Goal: Entertainment & Leisure: Consume media (video, audio)

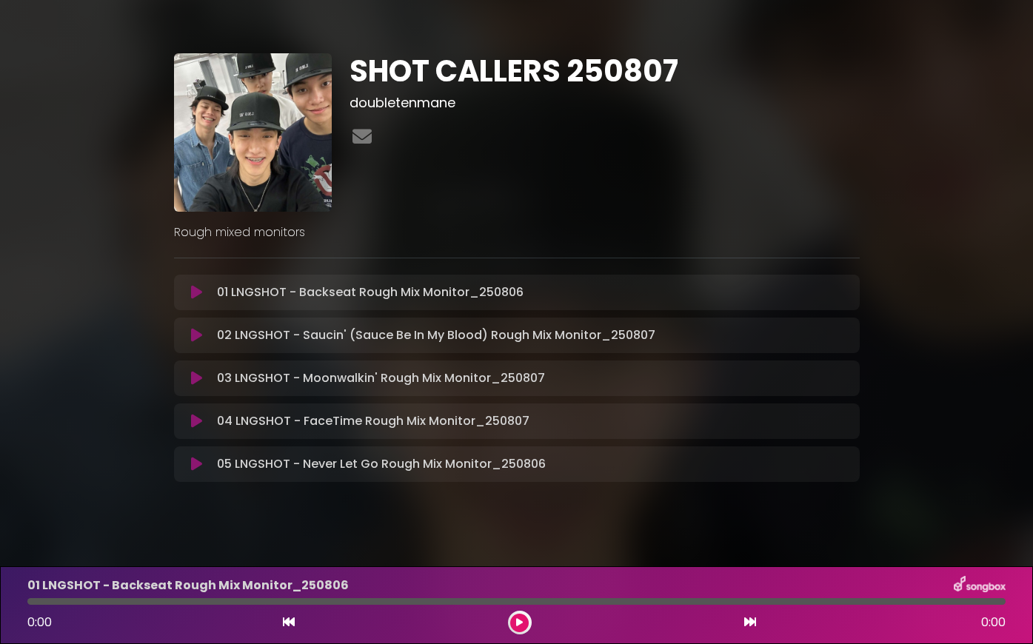
scroll to position [10, 0]
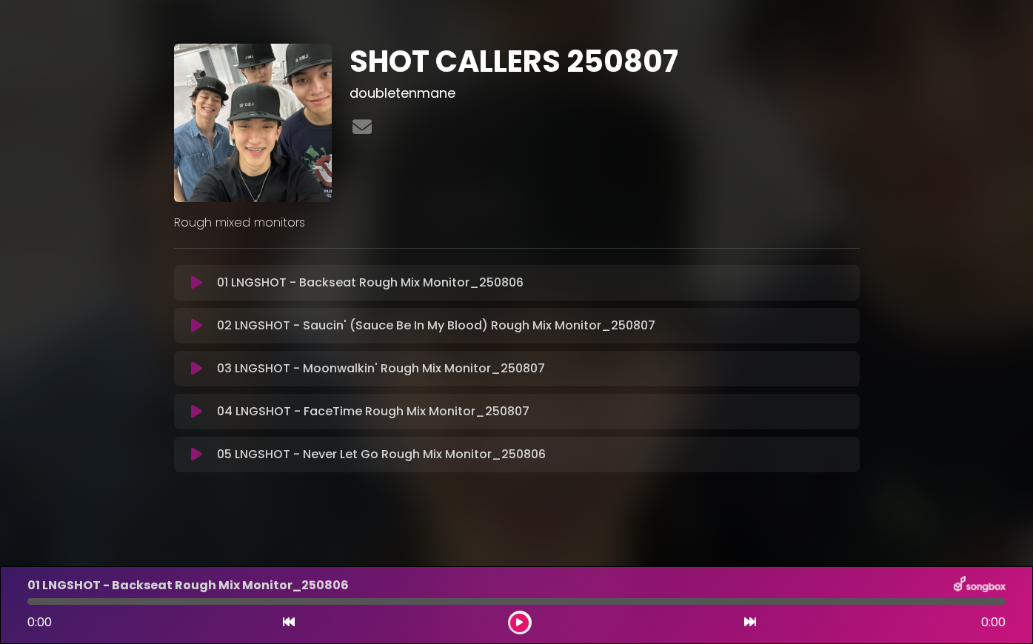
click at [196, 322] on icon at bounding box center [196, 325] width 11 height 15
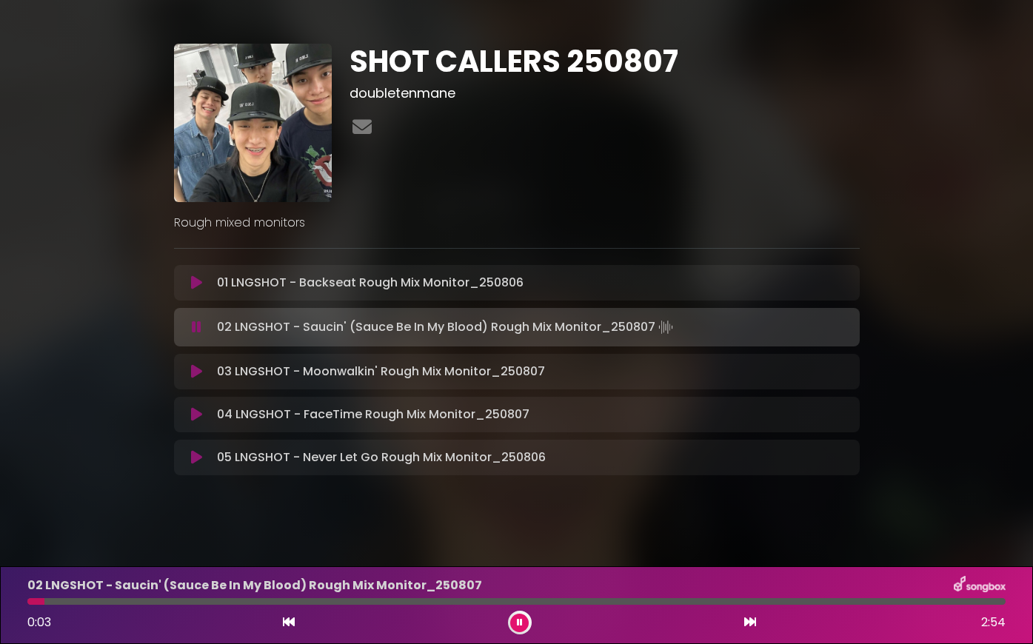
scroll to position [13, 0]
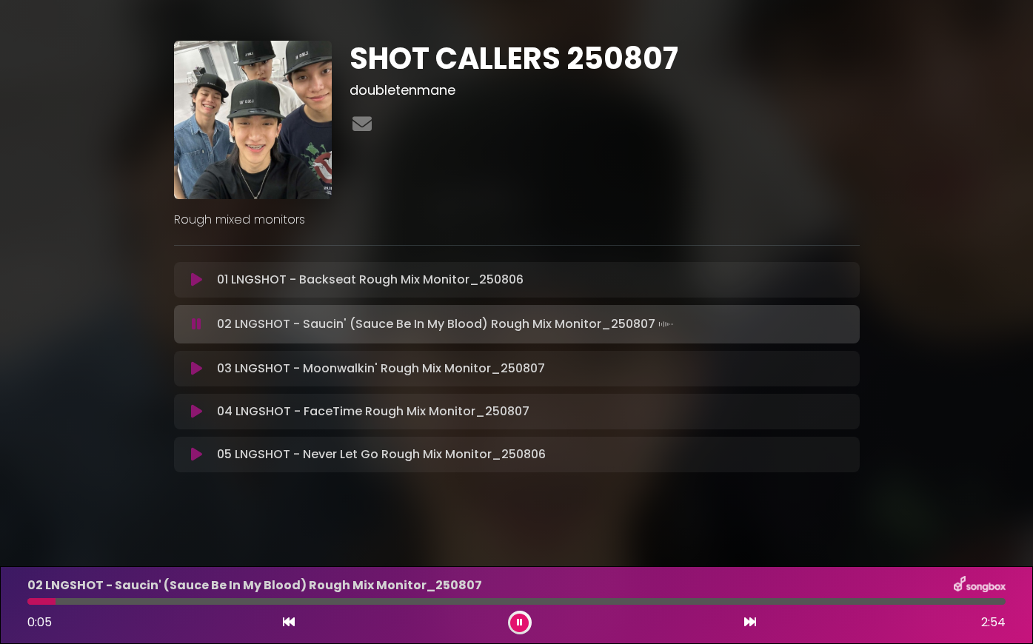
click at [517, 625] on icon at bounding box center [520, 622] width 6 height 9
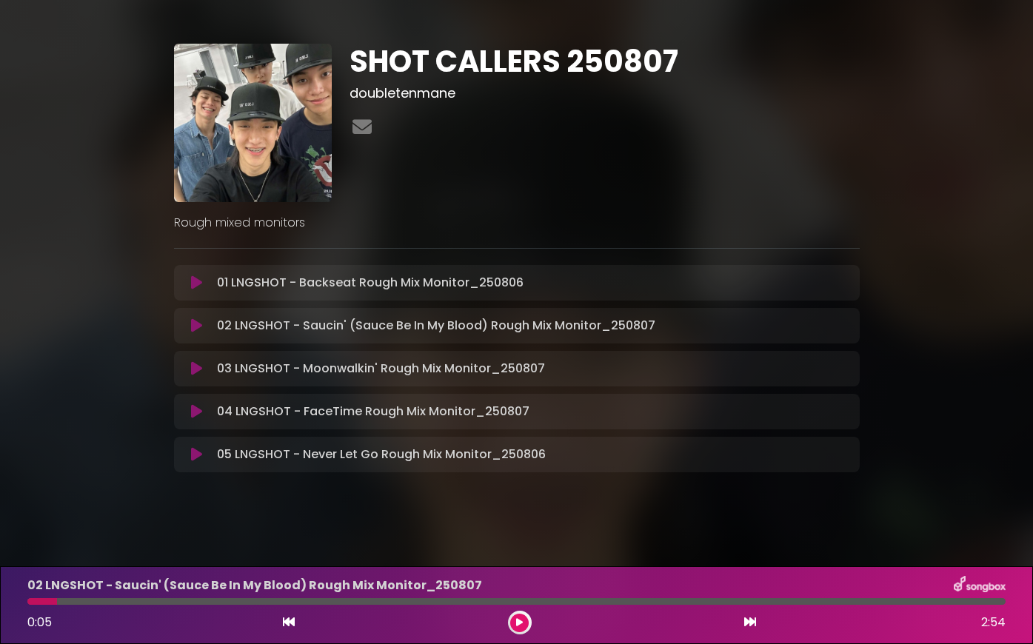
scroll to position [10, 0]
click at [510, 614] on button at bounding box center [519, 623] width 19 height 19
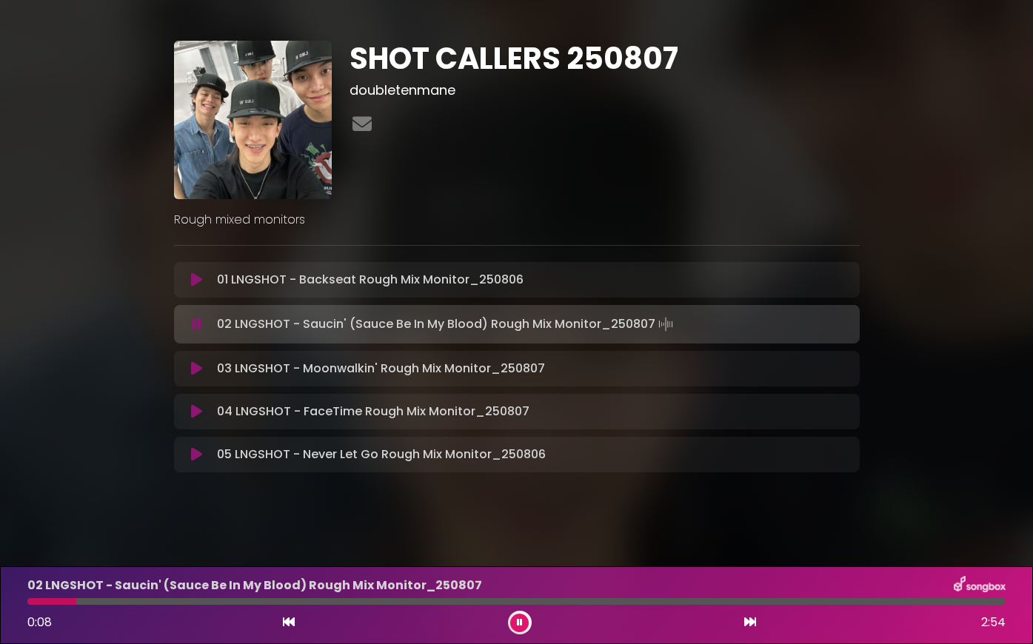
click at [510, 614] on button at bounding box center [519, 623] width 19 height 19
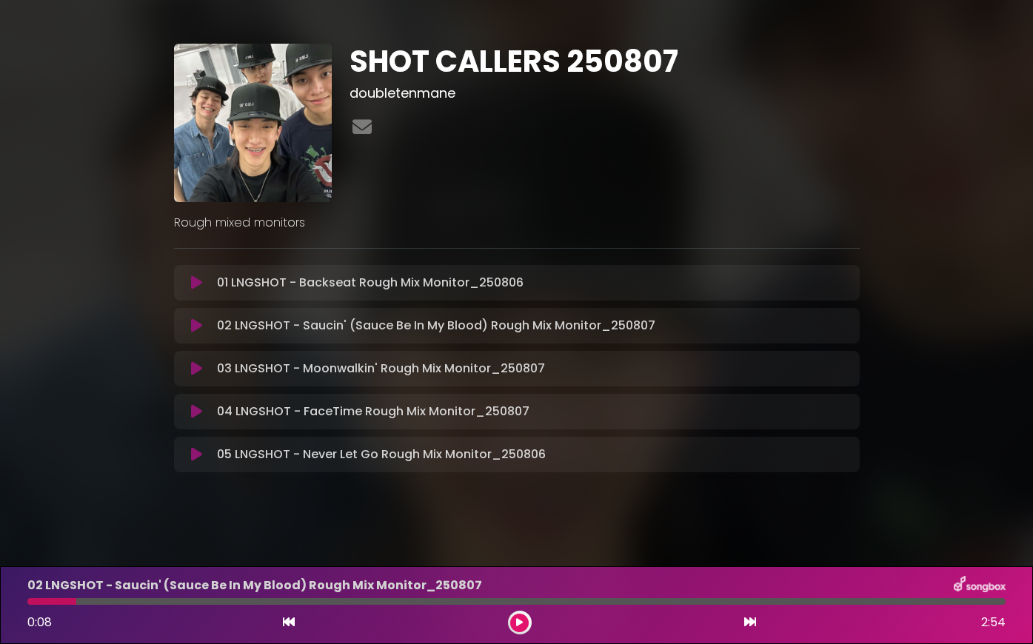
click at [510, 614] on button at bounding box center [519, 623] width 19 height 19
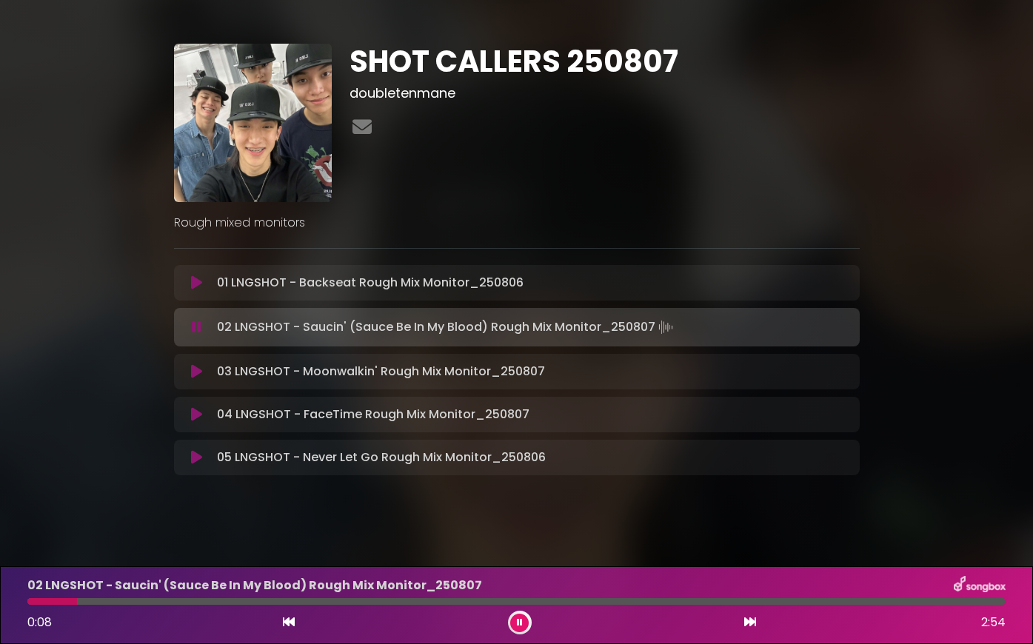
scroll to position [13, 0]
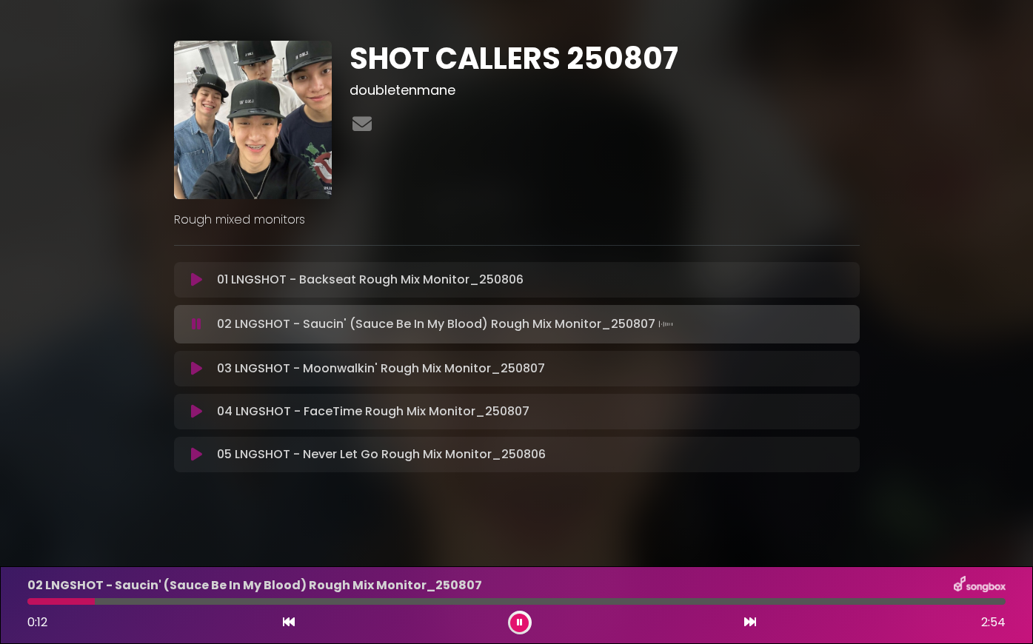
click at [510, 614] on button at bounding box center [519, 623] width 19 height 19
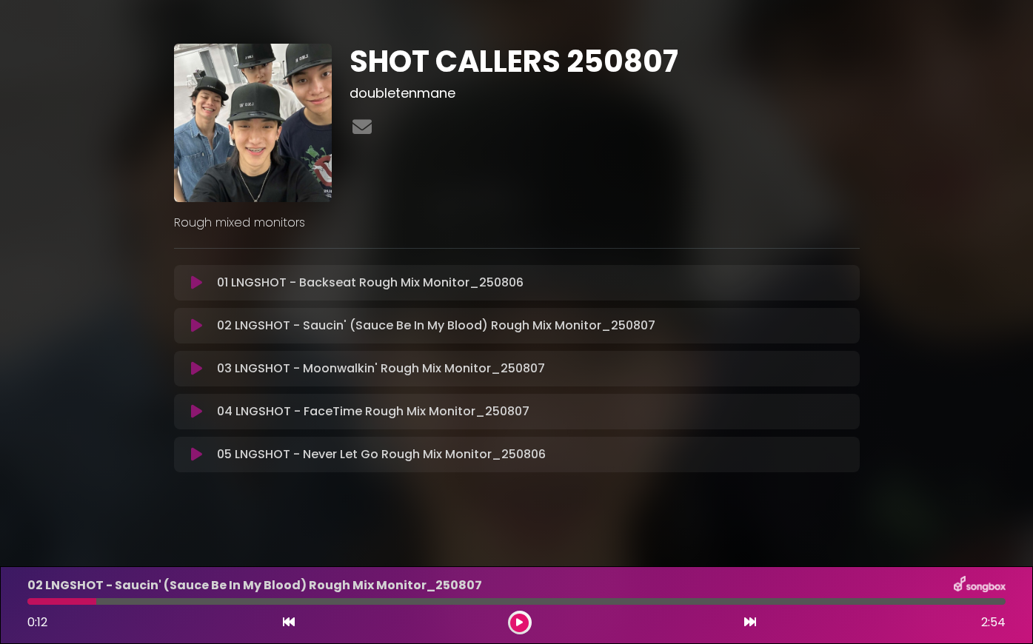
scroll to position [10, 0]
click at [931, 598] on div at bounding box center [516, 601] width 978 height 7
click at [901, 600] on div at bounding box center [516, 601] width 978 height 7
click at [919, 600] on div at bounding box center [516, 601] width 978 height 7
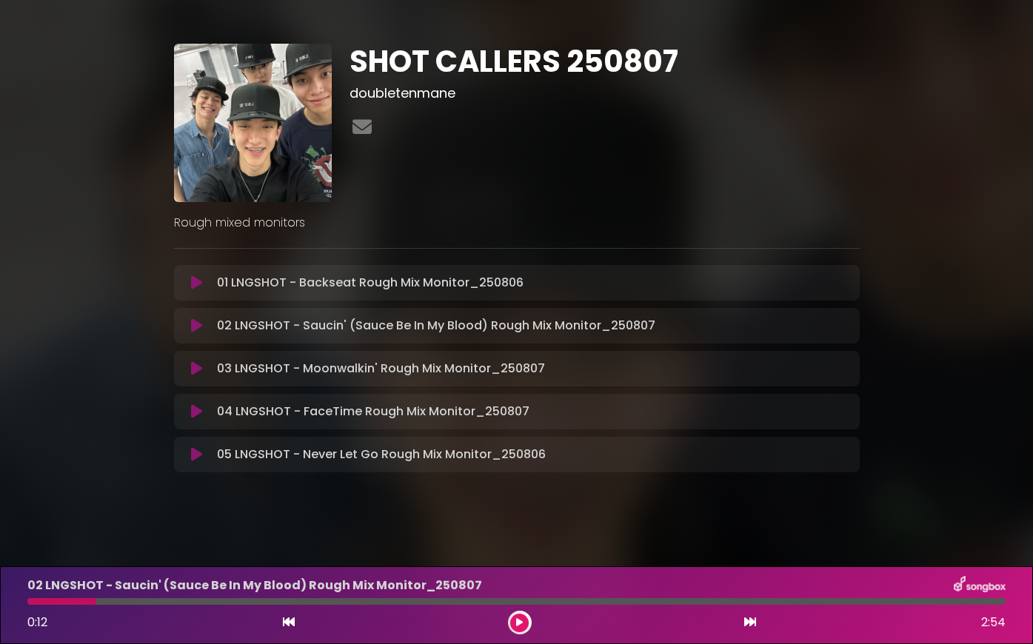
click at [202, 289] on button at bounding box center [197, 282] width 28 height 15
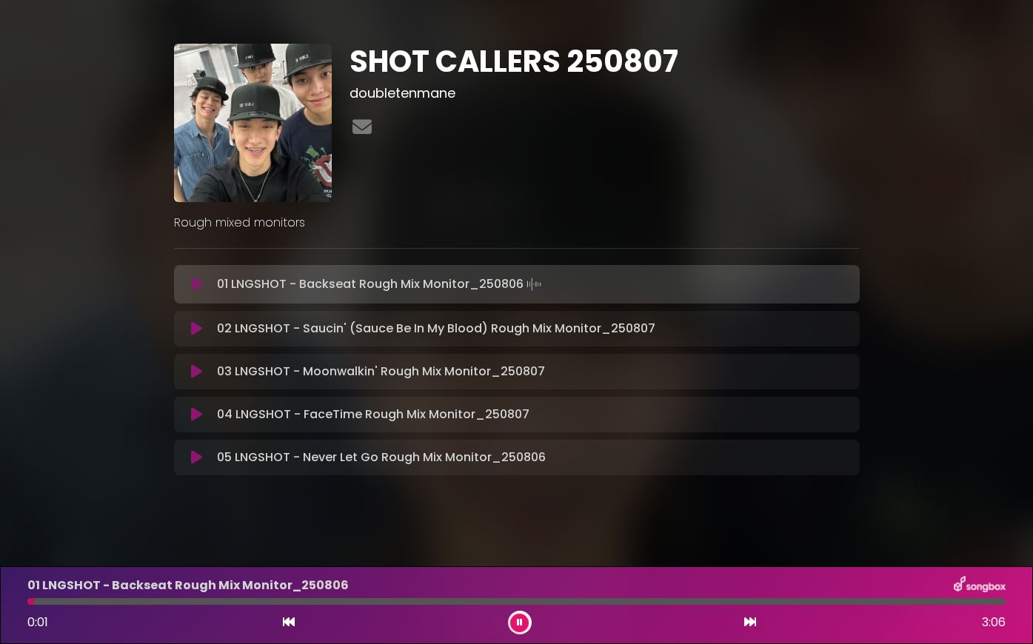
click at [896, 601] on div at bounding box center [516, 601] width 978 height 7
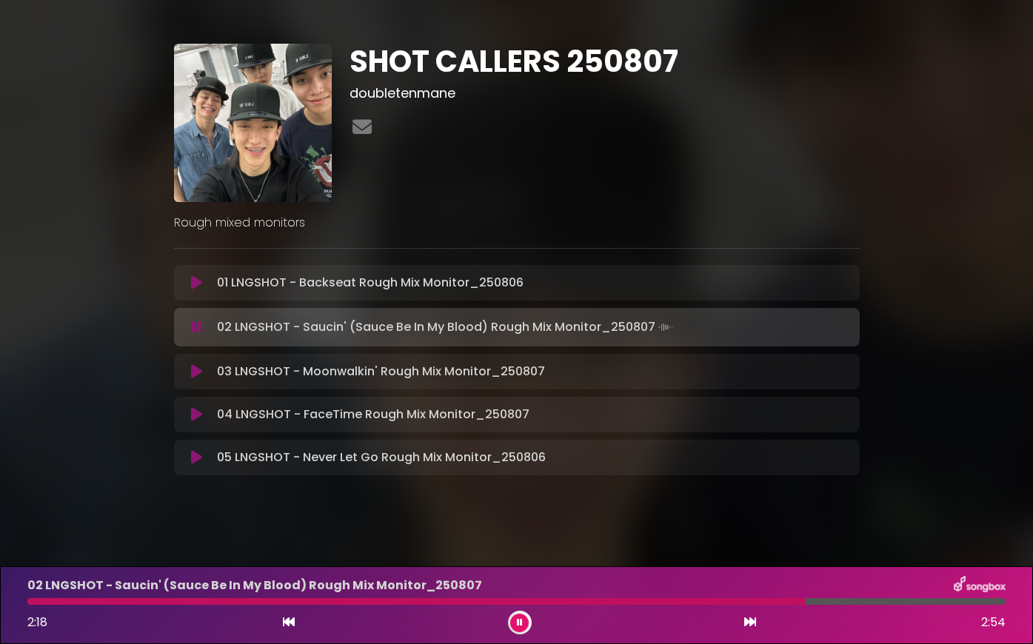
click at [519, 628] on button at bounding box center [519, 623] width 19 height 19
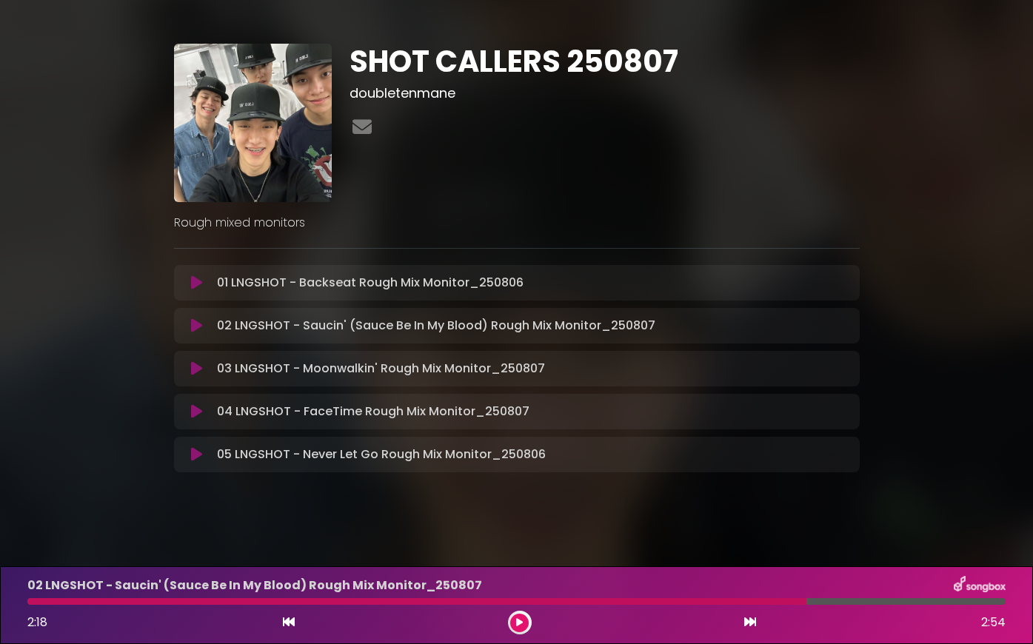
drag, startPoint x: 75, startPoint y: 600, endPoint x: 36, endPoint y: 605, distance: 39.6
click at [36, 605] on div "02 LNGSHOT - Saucin' (Sauce Be In My Blood) Rough Mix Monitor_[DATE] 2:18 2:54" at bounding box center [517, 605] width 996 height 58
click at [195, 293] on div "01 LNGSHOT - Backseat Rough Mix Monitor_250806 Loading Track... Your Feedback" at bounding box center [517, 283] width 686 height 36
click at [196, 286] on icon at bounding box center [196, 282] width 11 height 15
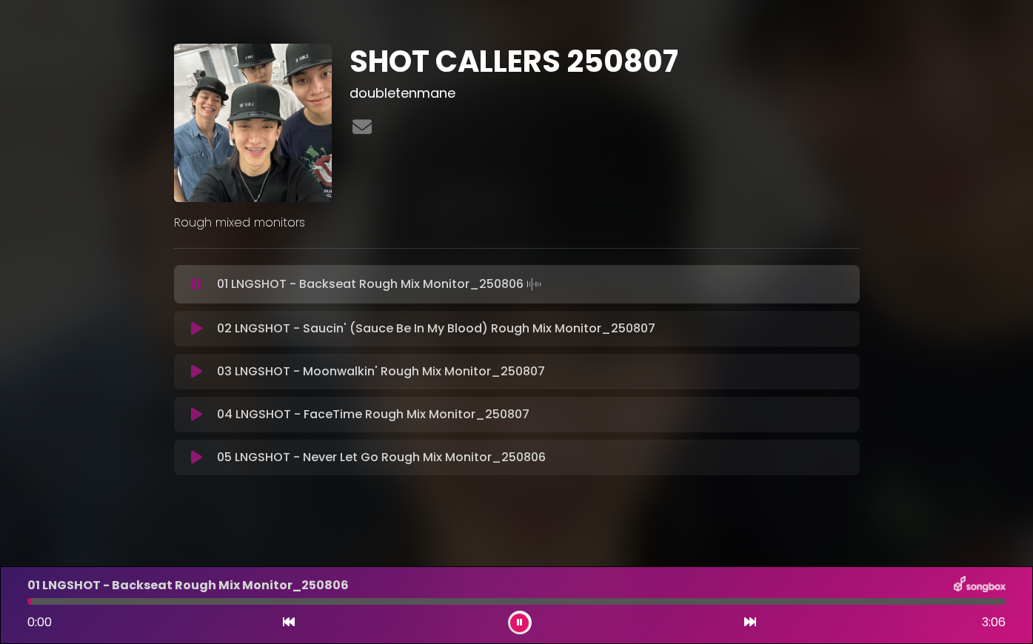
drag, startPoint x: 862, startPoint y: 608, endPoint x: 857, endPoint y: 597, distance: 12.3
click at [862, 608] on div "01 LNGSHOT - Backseat Rough Mix Monitor_[DATE] 0:00 3:06" at bounding box center [517, 605] width 996 height 58
click at [857, 597] on div "01 LNGSHOT - Backseat Rough Mix Monitor_[DATE] 0:00 3:06" at bounding box center [517, 605] width 996 height 58
click at [856, 600] on div at bounding box center [516, 601] width 978 height 7
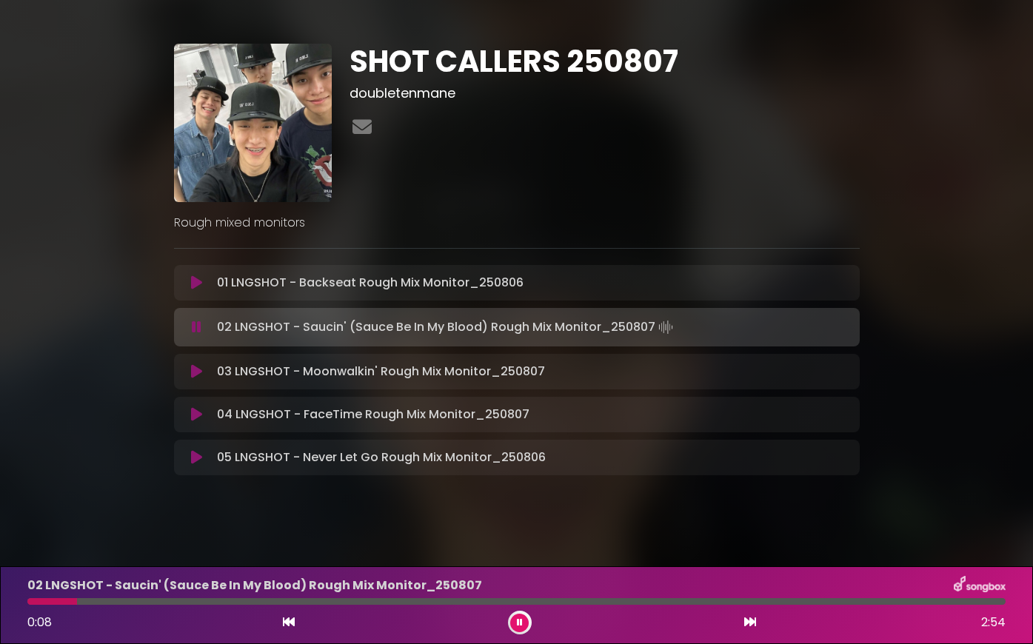
click at [523, 630] on div at bounding box center [520, 623] width 24 height 24
click at [524, 624] on button at bounding box center [519, 623] width 19 height 19
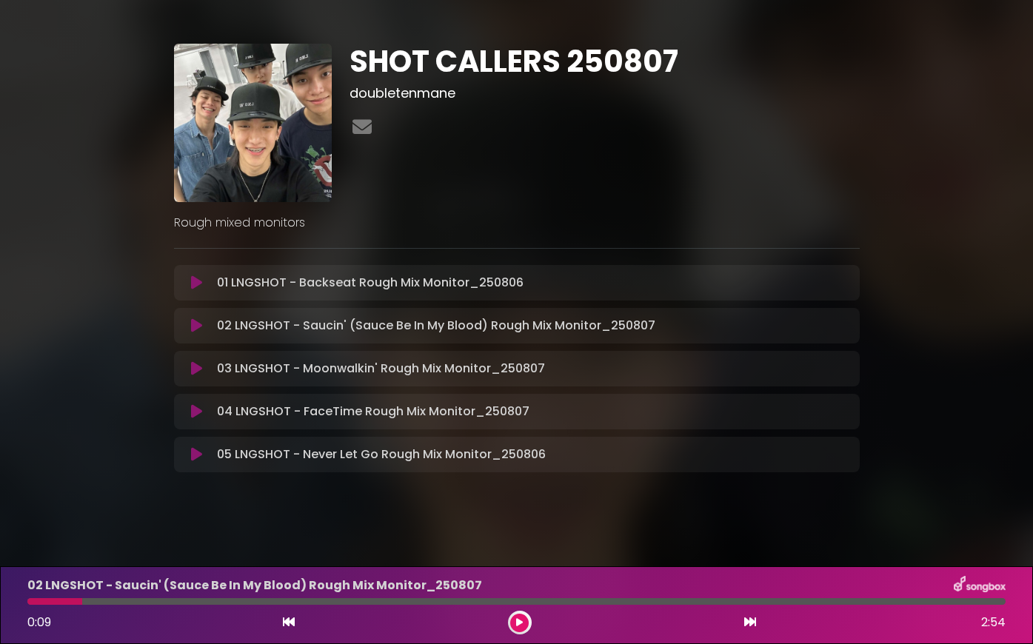
click at [881, 597] on div "02 LNGSHOT - Saucin' (Sauce Be In My Blood) Rough Mix Monitor_[DATE] 0:09 2:54" at bounding box center [517, 605] width 996 height 58
click at [878, 603] on div at bounding box center [516, 601] width 978 height 7
click at [198, 281] on icon at bounding box center [196, 282] width 11 height 15
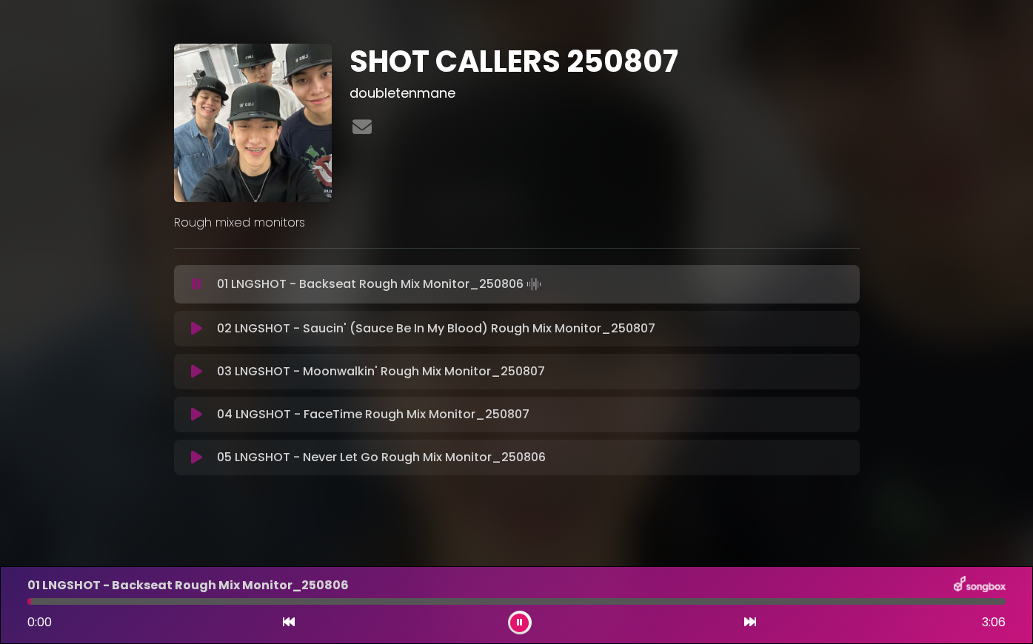
drag, startPoint x: 842, startPoint y: 607, endPoint x: 849, endPoint y: 602, distance: 9.0
click at [843, 607] on div "01 LNGSHOT - Backseat Rough Mix Monitor_[DATE] 0:00 3:06" at bounding box center [517, 605] width 996 height 58
drag, startPoint x: 852, startPoint y: 597, endPoint x: 854, endPoint y: 612, distance: 14.1
click at [854, 600] on div "01 LNGSHOT - Backseat Rough Mix Monitor_[DATE] 0:00 3:06" at bounding box center [517, 605] width 996 height 58
click at [865, 598] on div at bounding box center [516, 601] width 978 height 7
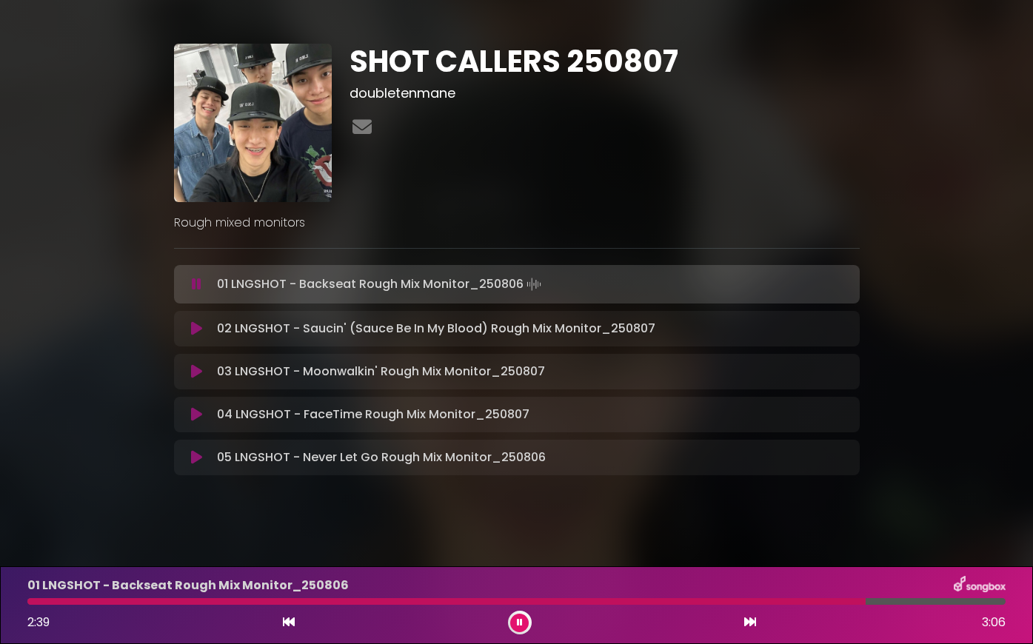
click at [865, 599] on div at bounding box center [446, 601] width 838 height 7
click at [525, 618] on button at bounding box center [519, 623] width 19 height 19
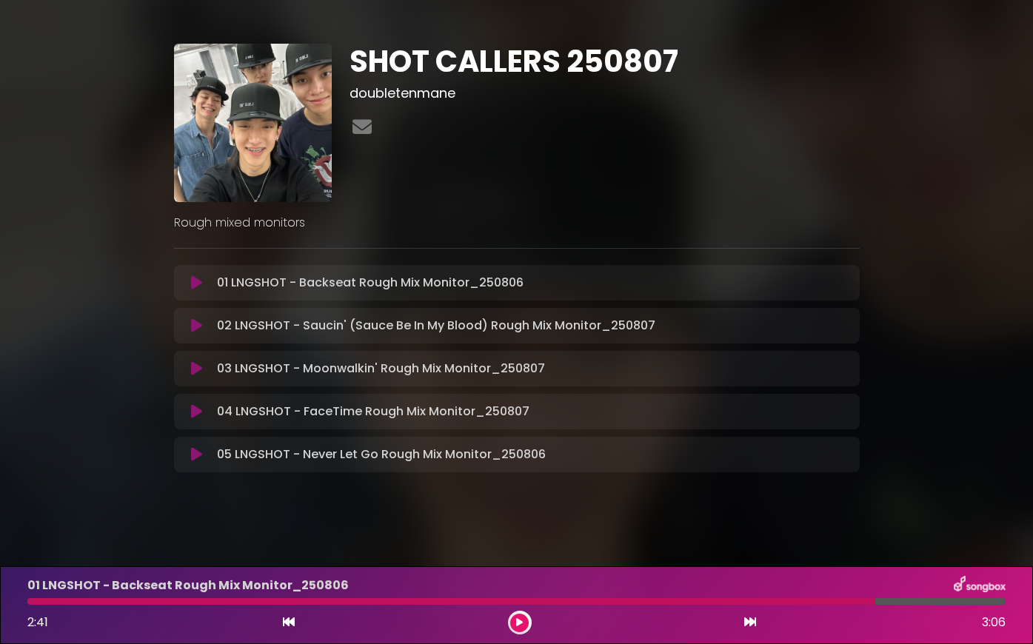
click at [510, 614] on button at bounding box center [519, 623] width 19 height 19
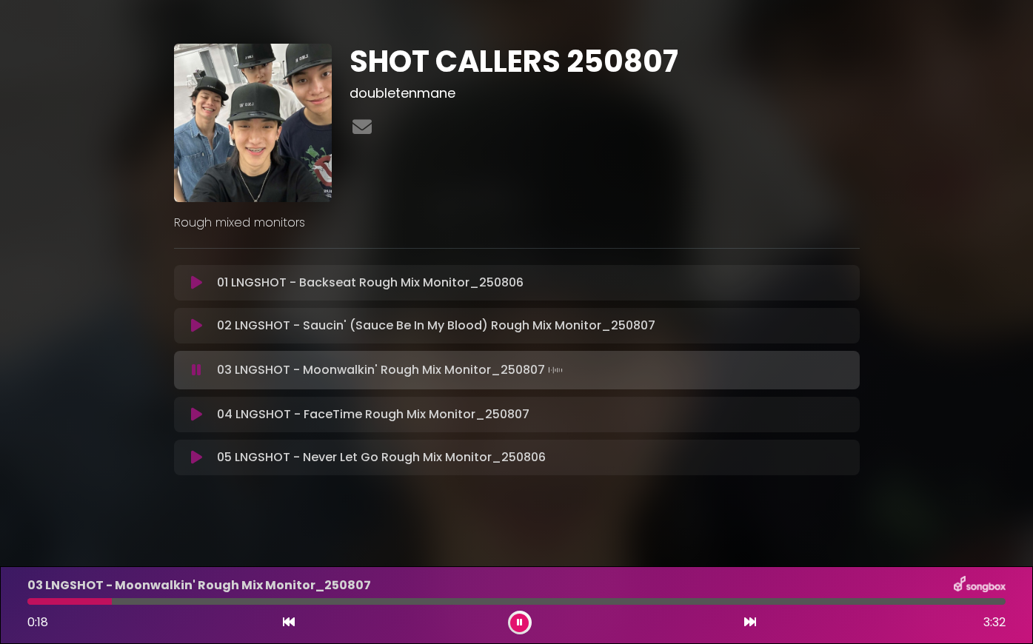
click at [517, 620] on icon at bounding box center [520, 622] width 6 height 9
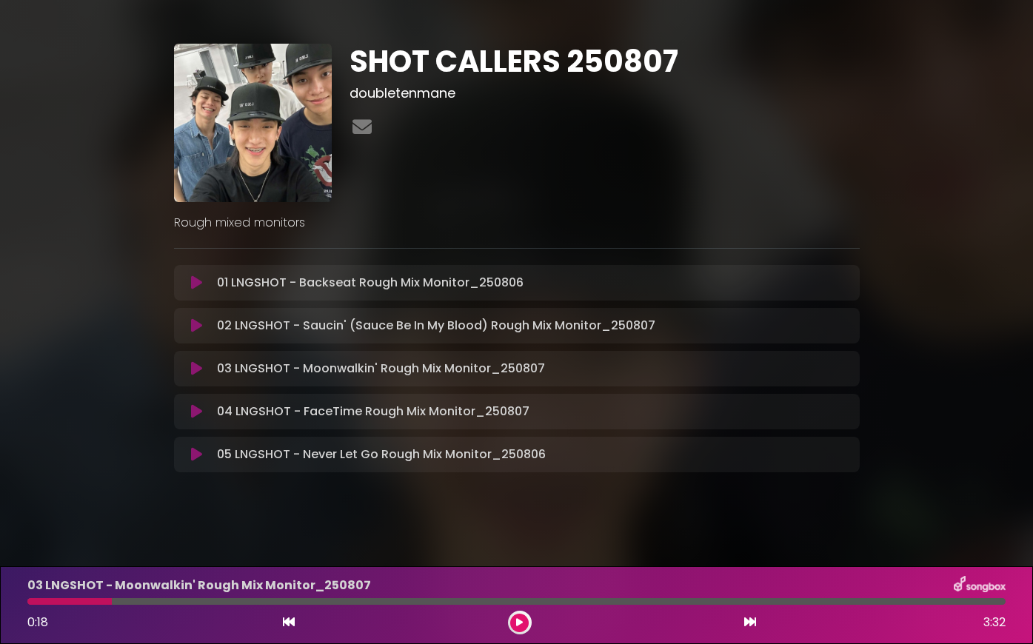
scroll to position [8, 0]
